Goal: Task Accomplishment & Management: Use online tool/utility

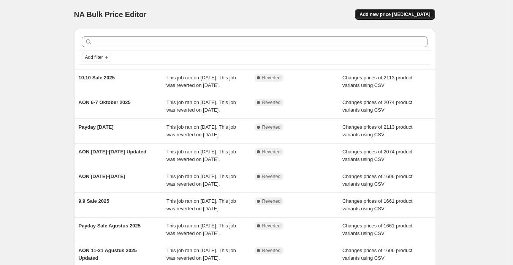
click at [400, 13] on span "Add new price [MEDICAL_DATA]" at bounding box center [395, 14] width 71 height 6
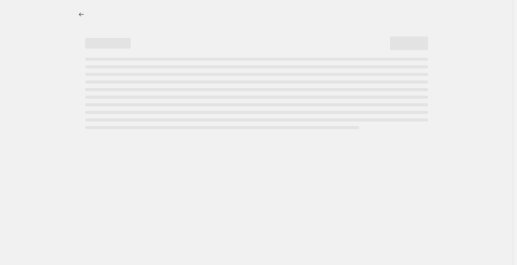
select select "percentage"
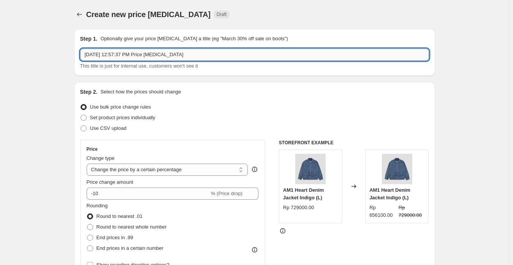
click at [169, 56] on input "[DATE] 12:57:37 PM Price [MEDICAL_DATA]" at bounding box center [254, 55] width 349 height 12
paste input "AON 13-21 Oktober 2025"
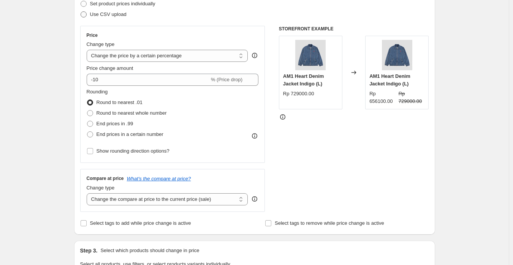
type input "AON 13-21 Oktober 2025"
click at [114, 14] on span "Use CSV upload" at bounding box center [108, 14] width 36 height 6
click at [81, 12] on input "Use CSV upload" at bounding box center [81, 11] width 0 height 0
radio input "true"
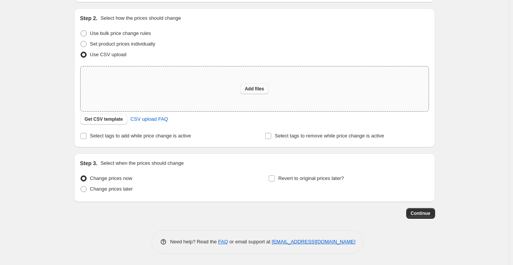
click at [263, 87] on span "Add files" at bounding box center [254, 89] width 19 height 6
type input "C:\fakepath\[PERSON_NAME] Always On Discount (Shopify).csv"
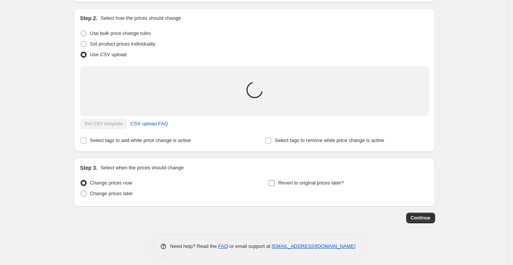
click at [300, 183] on span "Revert to original prices later?" at bounding box center [311, 183] width 66 height 6
click at [275, 183] on input "Revert to original prices later?" at bounding box center [272, 183] width 6 height 6
checkbox input "true"
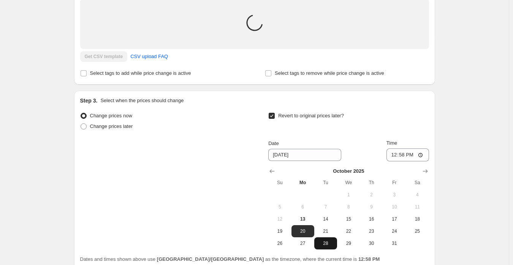
scroll to position [150, 0]
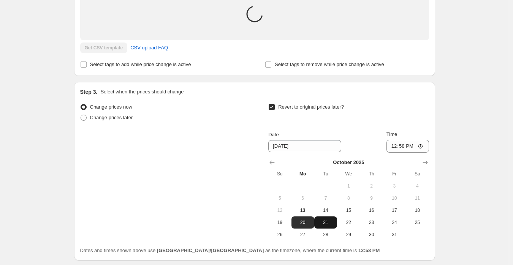
click at [330, 224] on span "21" at bounding box center [325, 223] width 17 height 6
type input "[DATE]"
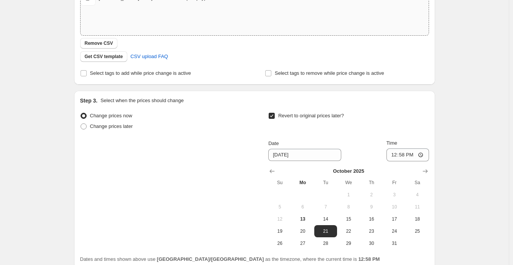
click at [395, 144] on span "Time" at bounding box center [392, 143] width 11 height 6
click at [395, 149] on input "12:58" at bounding box center [408, 155] width 43 height 13
type input "23:59"
click at [482, 132] on div "Create new price [MEDICAL_DATA]. This page is ready Create new price [MEDICAL_D…" at bounding box center [254, 91] width 509 height 482
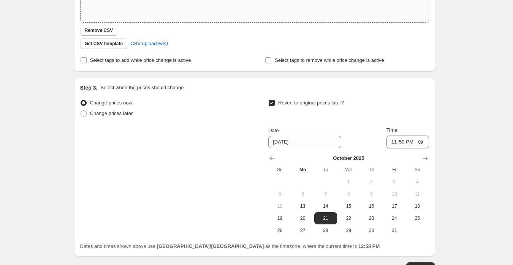
scroll to position [217, 0]
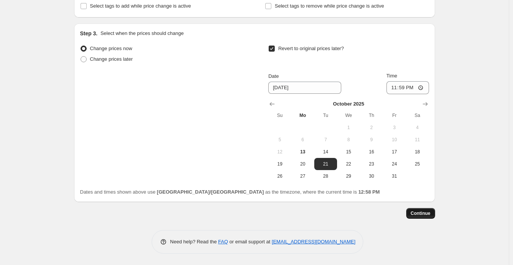
click at [423, 213] on span "Continue" at bounding box center [421, 214] width 20 height 6
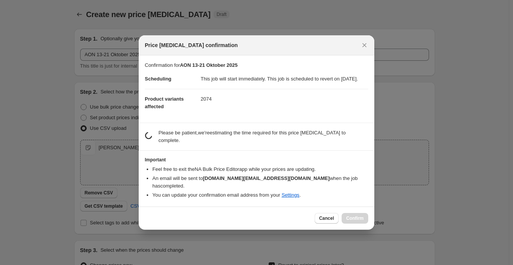
scroll to position [0, 0]
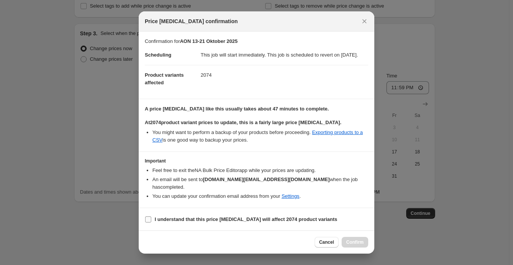
click at [227, 222] on label "I understand that this price [MEDICAL_DATA] will affect 2074 product variants" at bounding box center [241, 219] width 193 height 11
click at [151, 222] on input "I understand that this price [MEDICAL_DATA] will affect 2074 product variants" at bounding box center [148, 220] width 6 height 6
drag, startPoint x: 227, startPoint y: 222, endPoint x: 232, endPoint y: 220, distance: 4.9
click at [227, 222] on b "I understand that this price [MEDICAL_DATA] will affect 2074 product variants" at bounding box center [246, 220] width 183 height 6
click at [151, 222] on input "I understand that this price [MEDICAL_DATA] will affect 2074 product variants" at bounding box center [148, 220] width 6 height 6
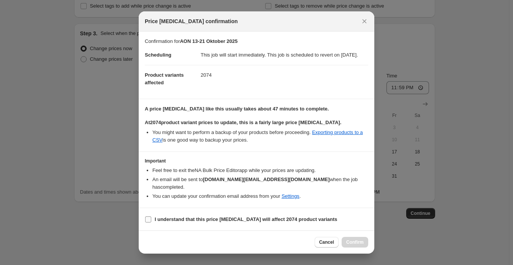
click at [232, 220] on b "I understand that this price [MEDICAL_DATA] will affect 2074 product variants" at bounding box center [246, 220] width 183 height 6
click at [151, 220] on input "I understand that this price [MEDICAL_DATA] will affect 2074 product variants" at bounding box center [148, 220] width 6 height 6
checkbox input "true"
click at [358, 244] on span "Confirm" at bounding box center [354, 243] width 17 height 6
